Goal: Find specific page/section: Find specific page/section

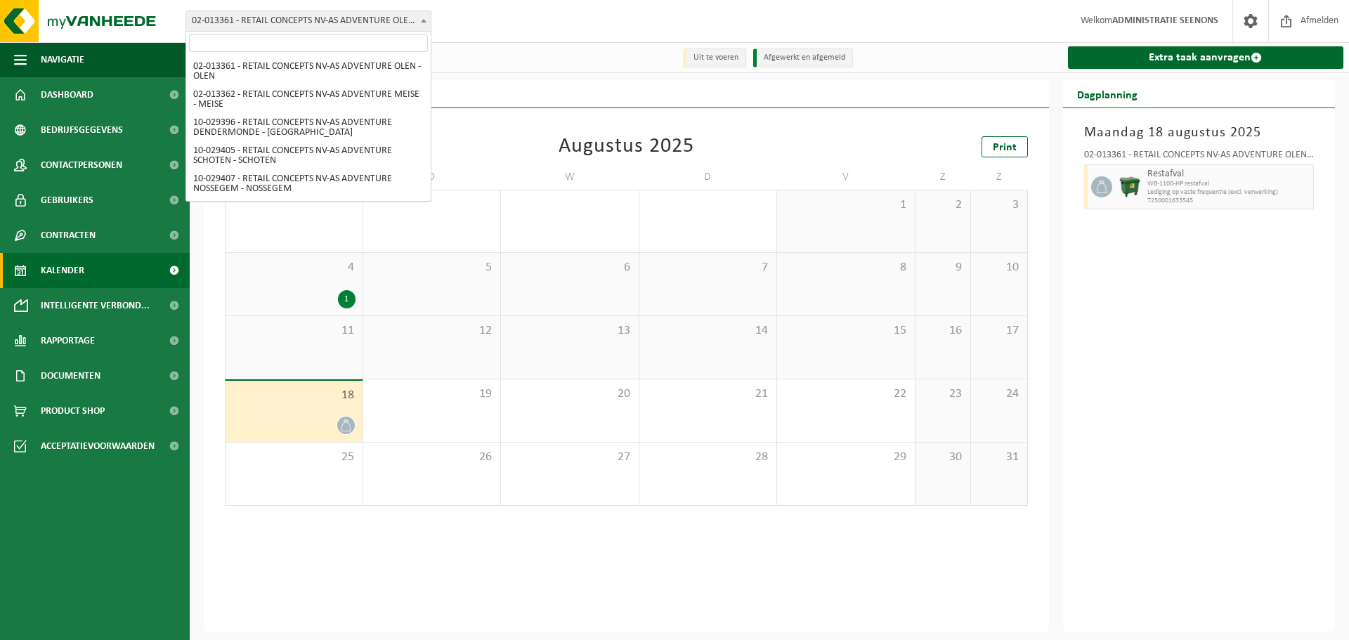
click at [349, 12] on span "02-013361 - RETAIL CONCEPTS NV-AS ADVENTURE OLEN - OLEN" at bounding box center [308, 21] width 245 height 20
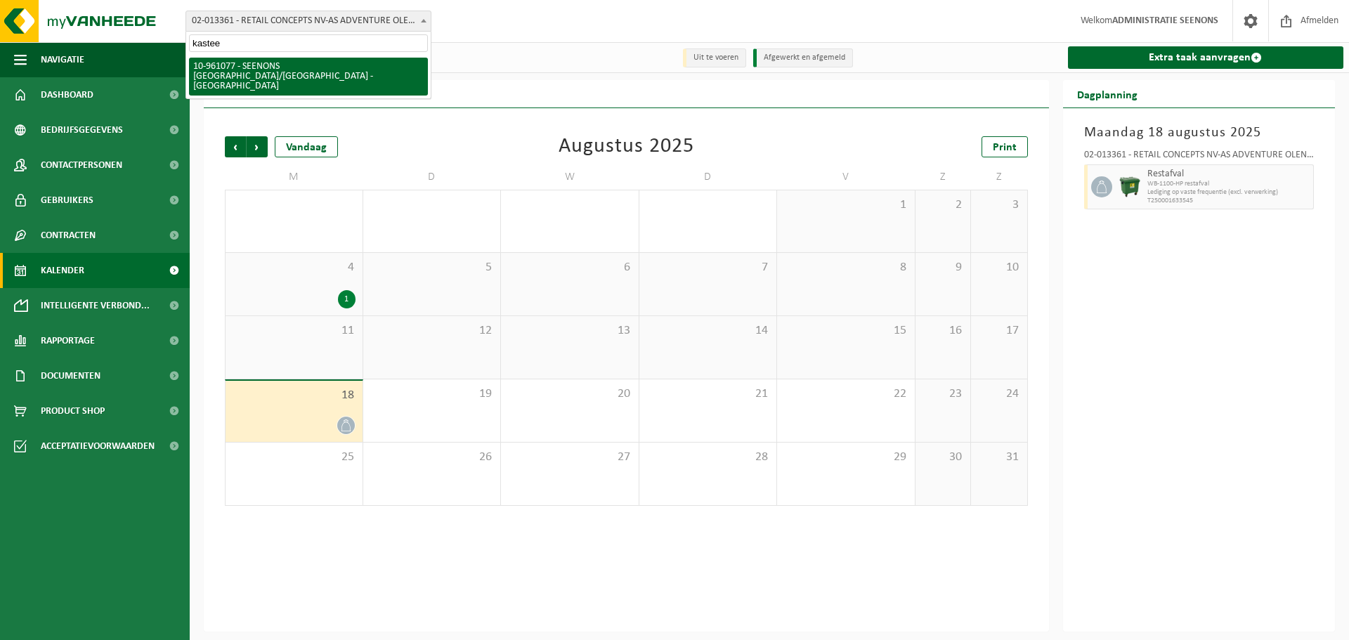
type input "kasteel"
select select "149825"
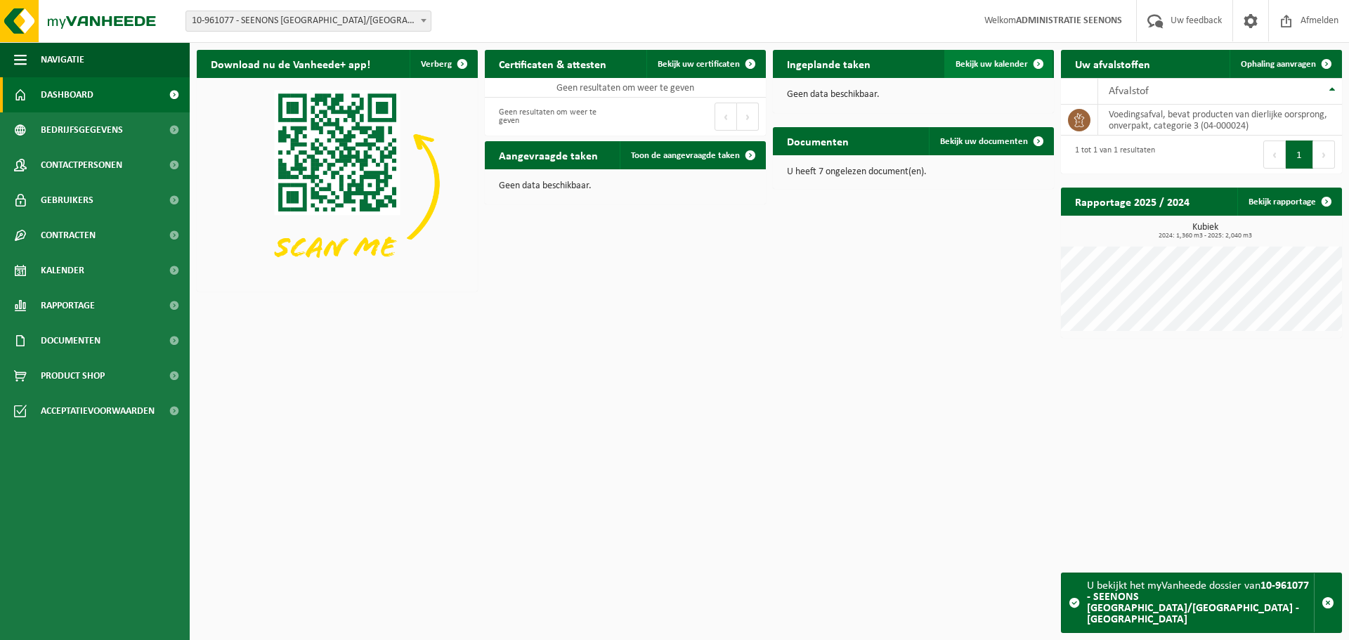
click at [1027, 53] on span at bounding box center [1039, 64] width 28 height 28
